Goal: Register for event/course

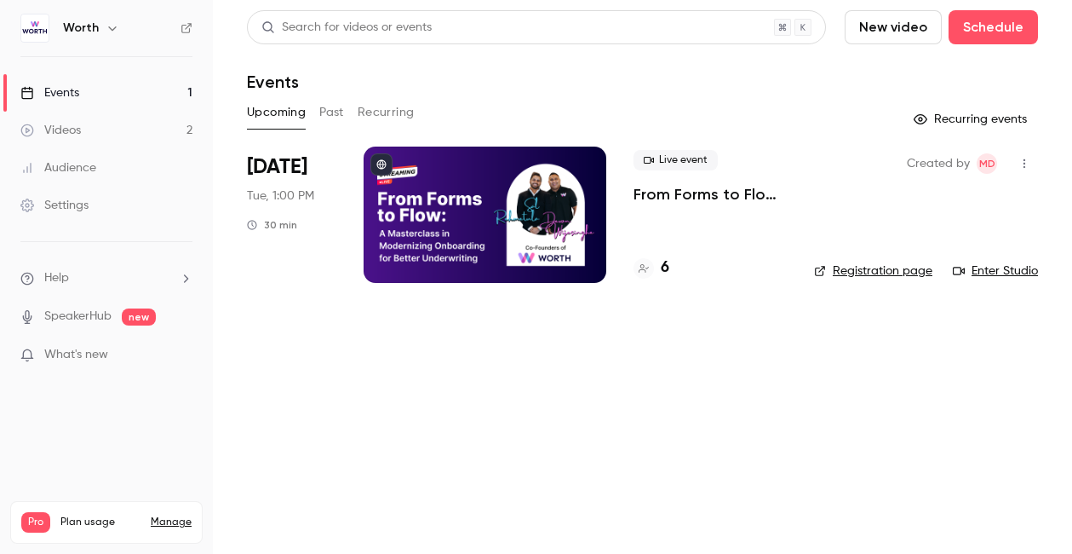
click at [1009, 270] on link "Enter Studio" at bounding box center [995, 270] width 85 height 17
click at [101, 95] on link "Events 1" at bounding box center [106, 92] width 213 height 37
click at [974, 34] on button "Schedule" at bounding box center [993, 27] width 89 height 34
click at [927, 76] on div "One time event" at bounding box center [958, 74] width 129 height 17
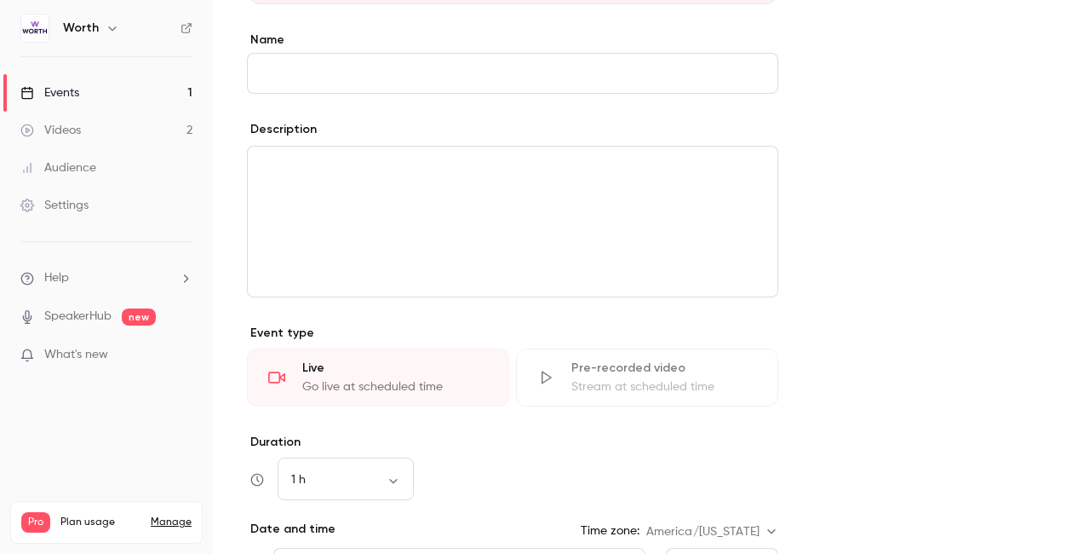
scroll to position [468, 0]
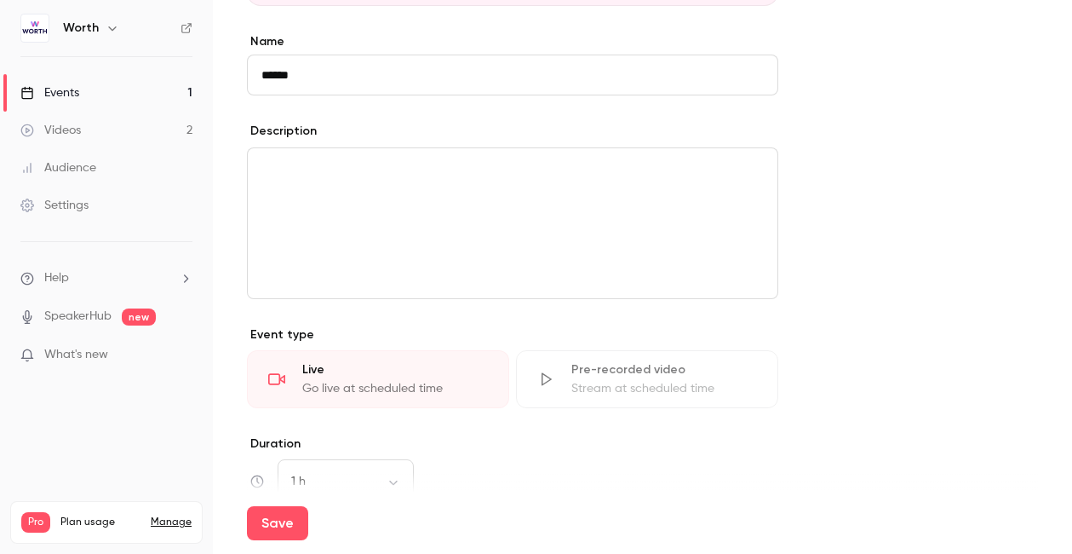
type input "******"
click at [940, 388] on form "**********" at bounding box center [642, 260] width 791 height 1148
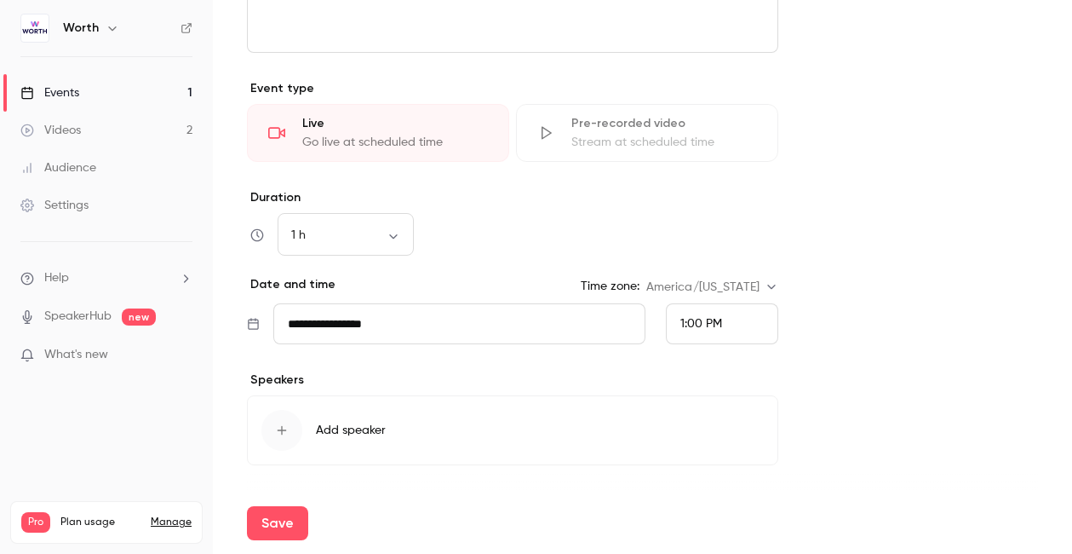
scroll to position [761, 0]
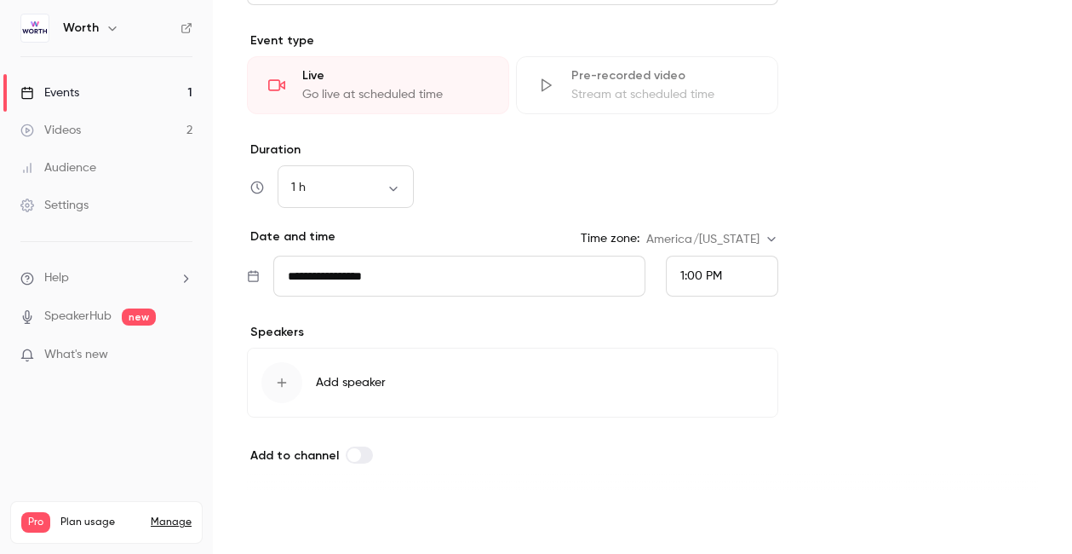
click at [273, 522] on button "Save" at bounding box center [277, 523] width 61 height 34
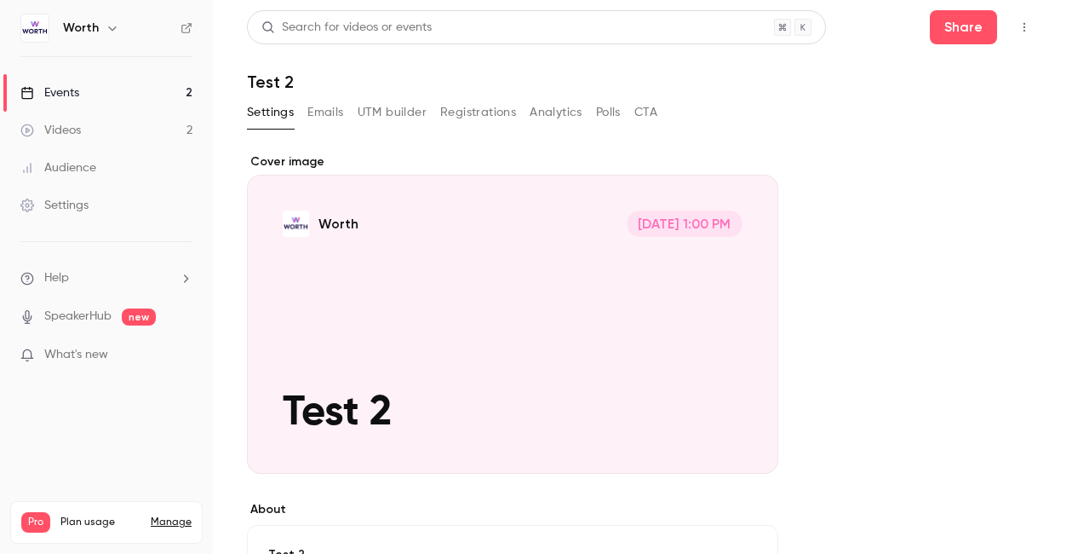
click at [79, 93] on div "Events" at bounding box center [49, 92] width 59 height 17
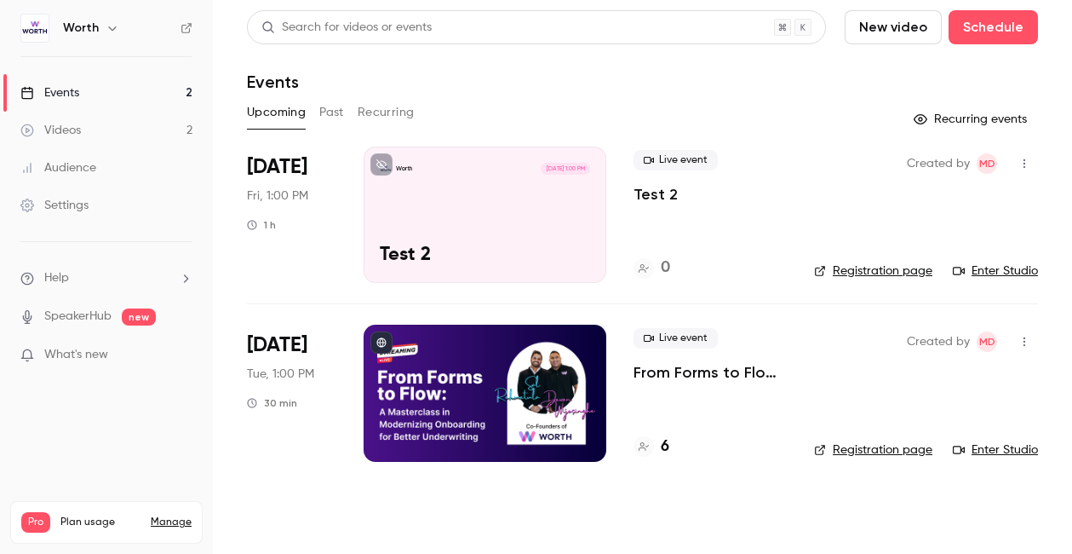
click at [551, 237] on div "Worth [DATE] 1:00 PM Test 2" at bounding box center [485, 215] width 243 height 136
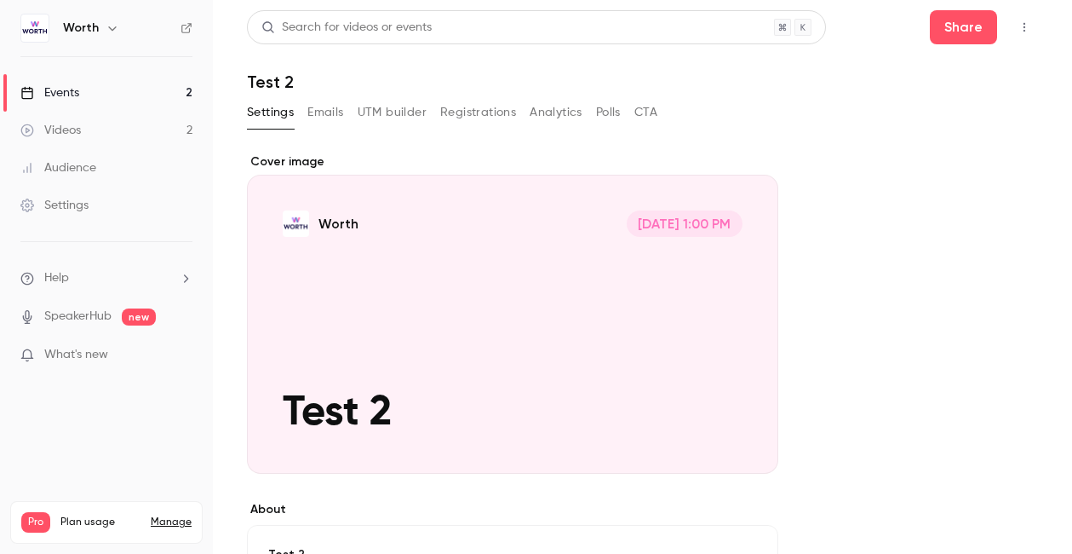
click at [68, 105] on link "Events 2" at bounding box center [106, 92] width 213 height 37
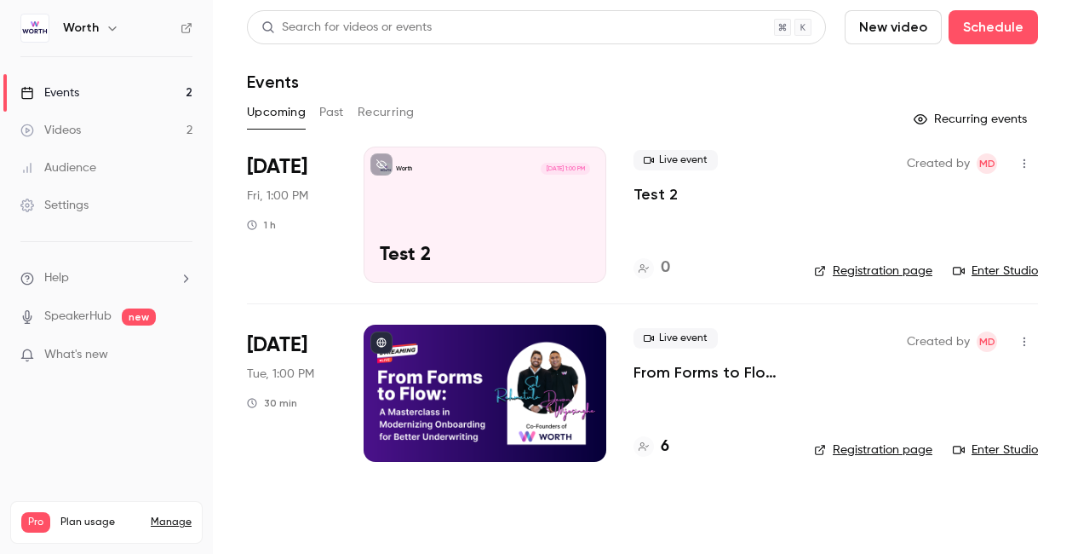
click at [1007, 273] on link "Enter Studio" at bounding box center [995, 270] width 85 height 17
